Goal: Complete application form: Complete application form

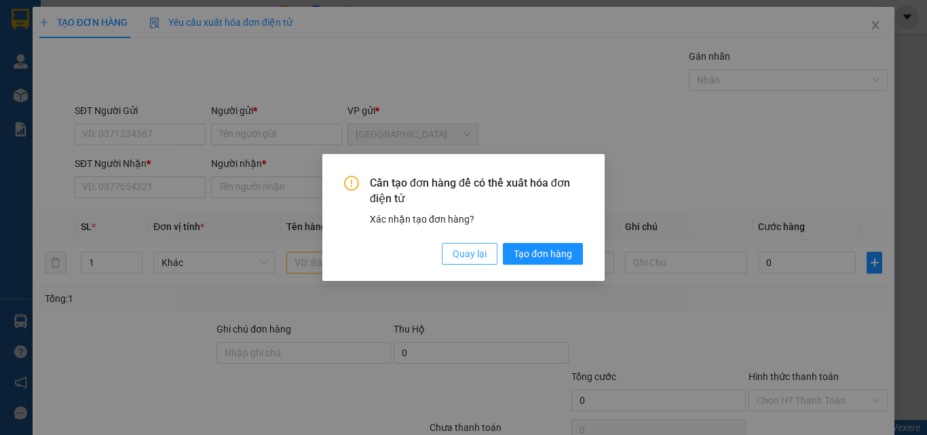
click at [482, 250] on span "Quay lại" at bounding box center [470, 253] width 34 height 15
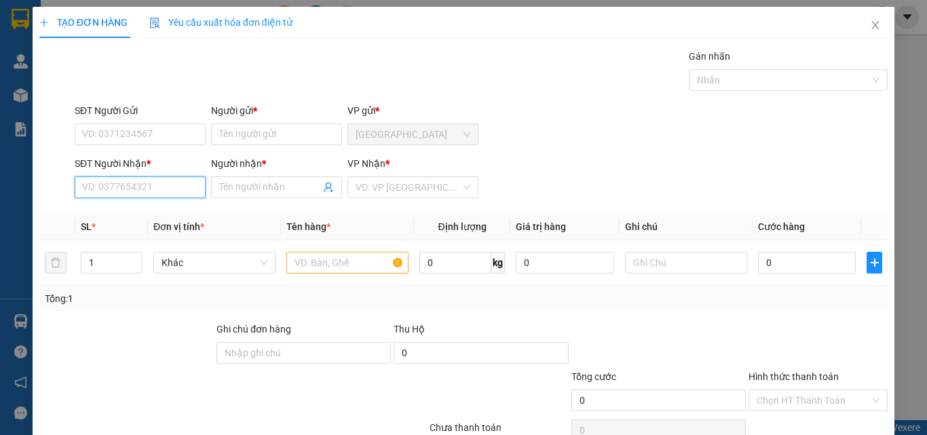
click at [168, 189] on input "SĐT Người Nhận *" at bounding box center [140, 187] width 131 height 22
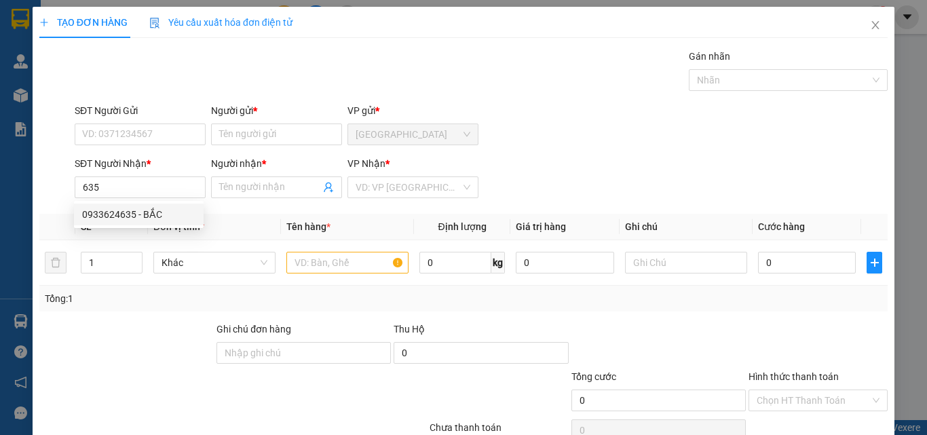
click at [151, 203] on div "0933624635 0933624635 - BẮC" at bounding box center [139, 214] width 130 height 27
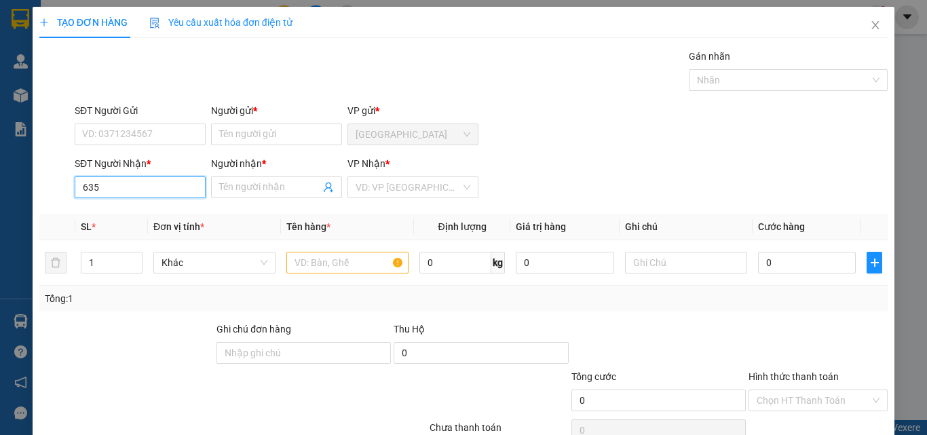
click at [155, 197] on input "635" at bounding box center [140, 187] width 131 height 22
click at [157, 221] on div "0933624635 - BẮC" at bounding box center [139, 215] width 130 height 22
type input "0933624635"
type input "BẮC"
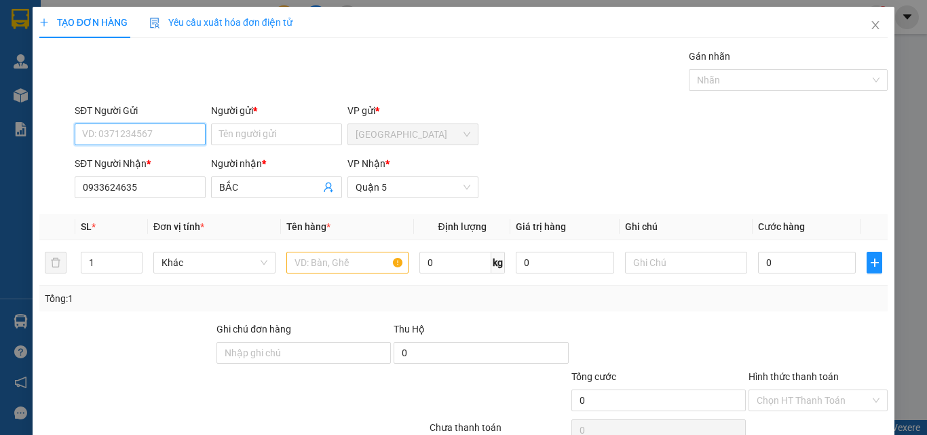
click at [107, 145] on input "SĐT Người Gửi" at bounding box center [140, 134] width 131 height 22
click at [150, 166] on div "0906417558 - [PERSON_NAME]" at bounding box center [149, 161] width 134 height 15
type input "0906417558"
type input "THANH"
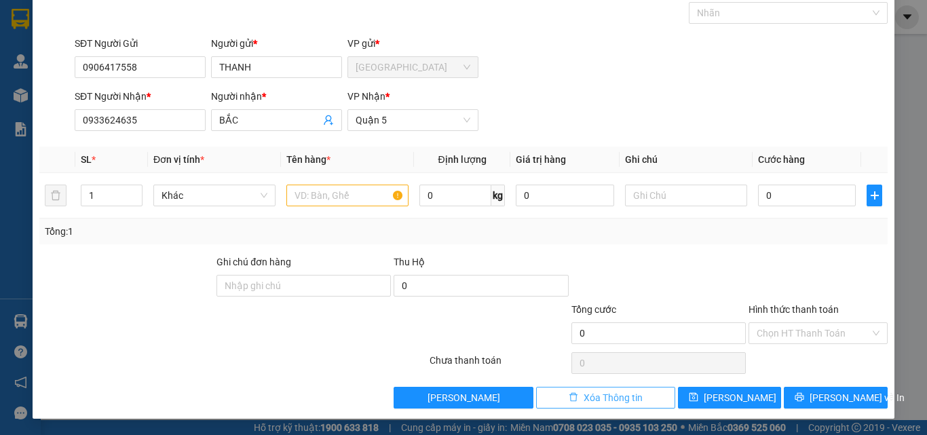
click at [627, 401] on span "Xóa Thông tin" at bounding box center [613, 397] width 59 height 15
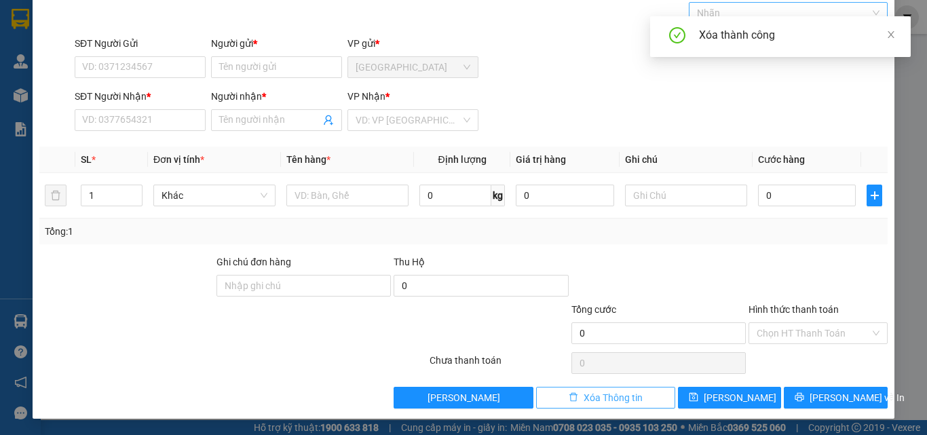
scroll to position [0, 0]
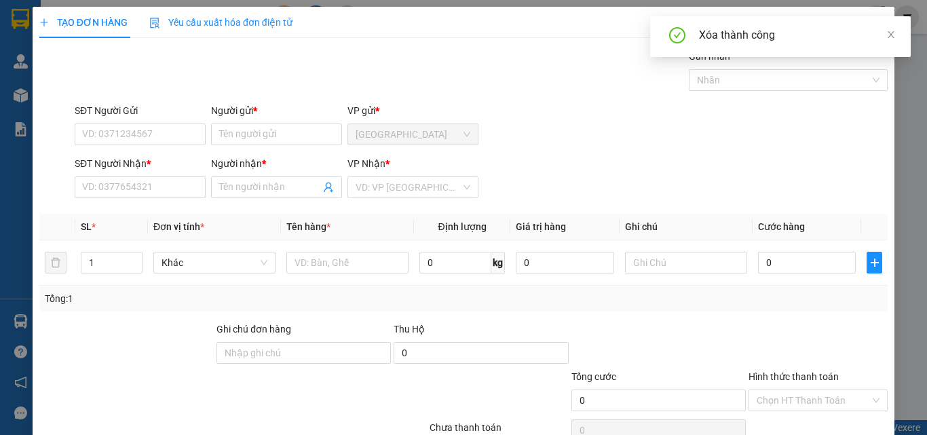
click at [898, 63] on div "Xóa thành công" at bounding box center [780, 42] width 261 height 52
click at [888, 31] on icon "close" at bounding box center [890, 34] width 9 height 9
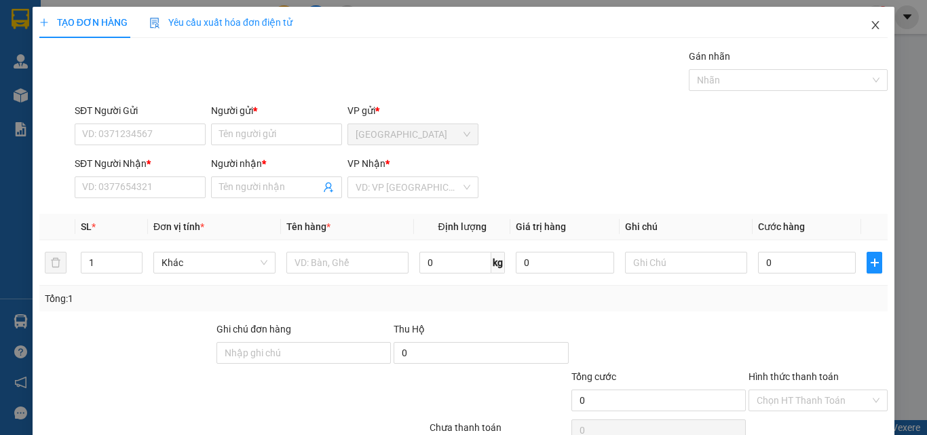
click at [870, 25] on icon "close" at bounding box center [875, 25] width 11 height 11
